Goal: Information Seeking & Learning: Learn about a topic

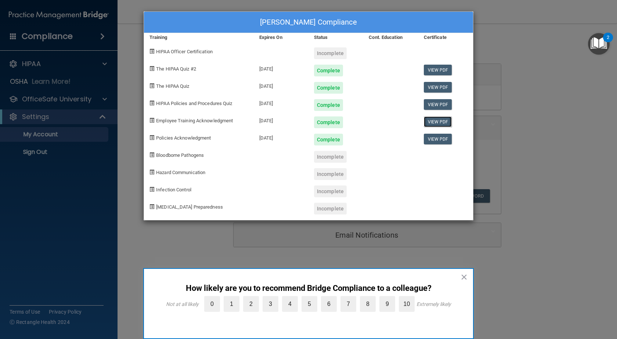
click at [428, 121] on link "View PDF" at bounding box center [438, 121] width 28 height 11
click at [428, 138] on link "View PDF" at bounding box center [438, 139] width 28 height 11
click at [46, 135] on div "[PERSON_NAME] Compliance Training Expires On Status Cont. Education Certificate…" at bounding box center [308, 169] width 617 height 339
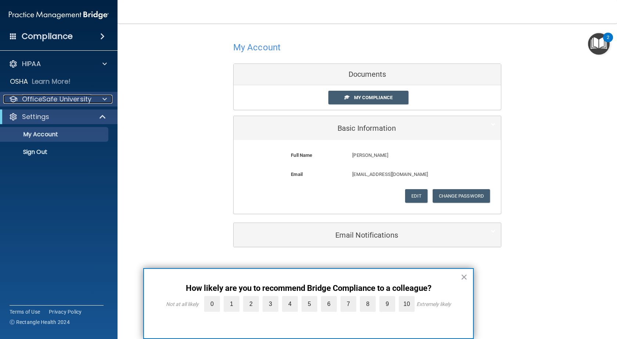
click at [77, 98] on p "OfficeSafe University" at bounding box center [56, 99] width 69 height 9
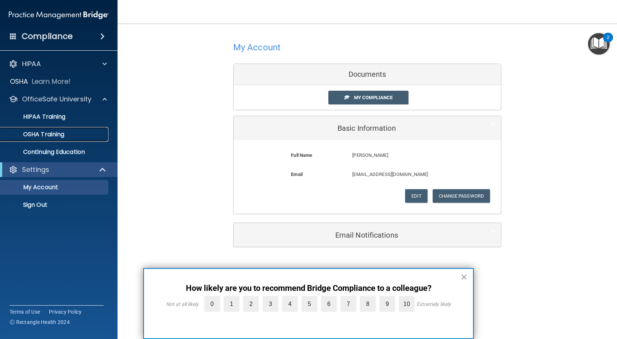
click at [67, 132] on div "OSHA Training" at bounding box center [55, 134] width 100 height 7
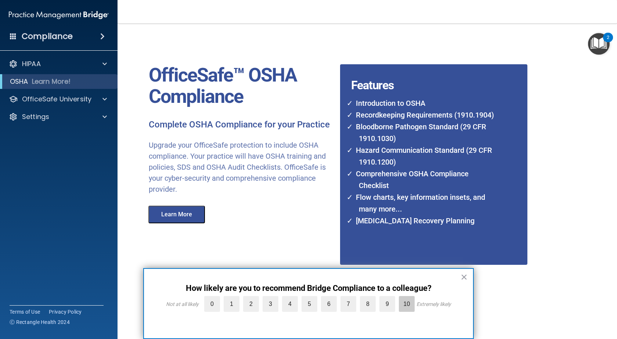
click at [406, 301] on label "10" at bounding box center [407, 304] width 16 height 16
click at [390, 298] on input "10" at bounding box center [390, 298] width 0 height 0
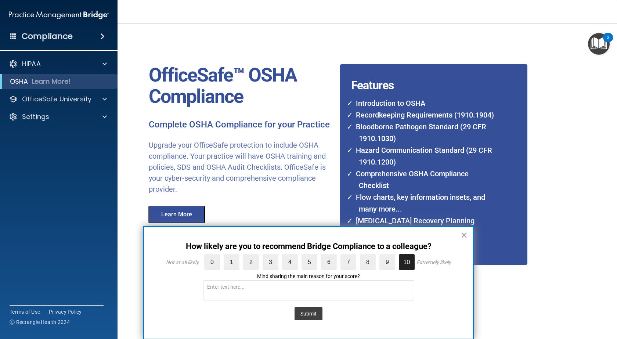
click at [323, 313] on div "Submit" at bounding box center [309, 313] width 300 height 21
click at [465, 234] on button "×" at bounding box center [463, 235] width 7 height 12
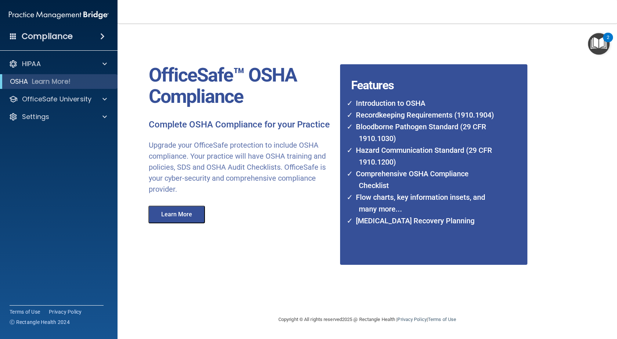
click at [594, 44] on img "Open Resource Center, 2 new notifications" at bounding box center [599, 44] width 22 height 22
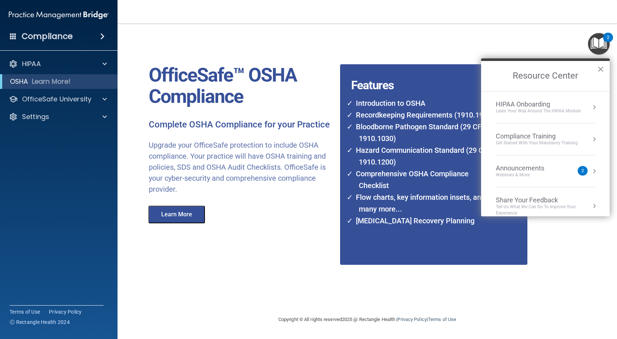
click at [601, 68] on button "×" at bounding box center [600, 69] width 7 height 12
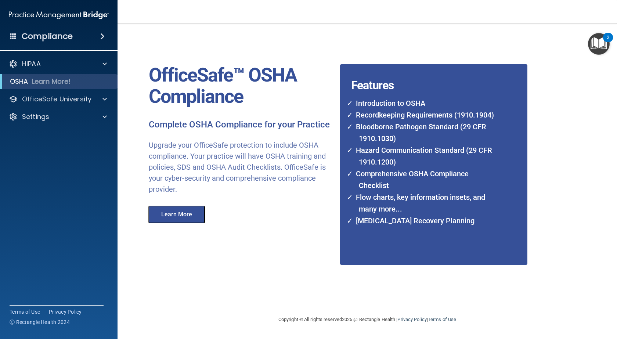
click at [60, 39] on h4 "Compliance" at bounding box center [47, 36] width 51 height 10
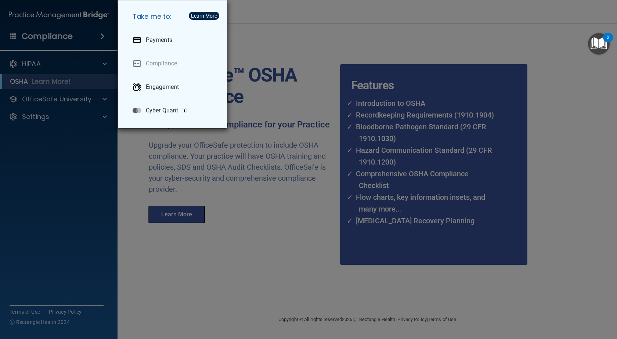
click at [52, 69] on div "Take me to: Payments Compliance Engagement Cyber Quant" at bounding box center [308, 169] width 617 height 339
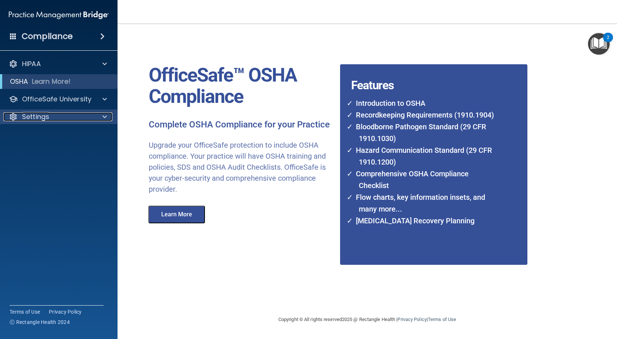
click at [54, 119] on div "Settings" at bounding box center [48, 116] width 91 height 9
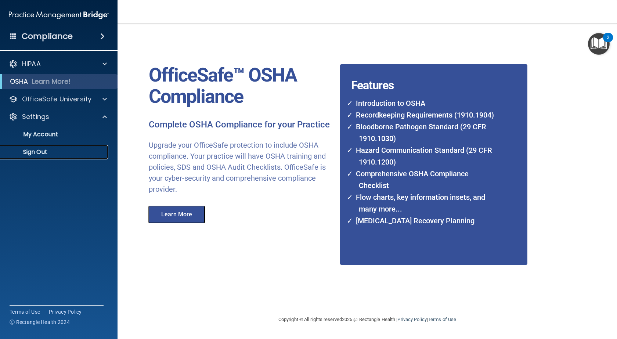
click at [56, 149] on p "Sign Out" at bounding box center [55, 151] width 100 height 7
